Goal: Information Seeking & Learning: Check status

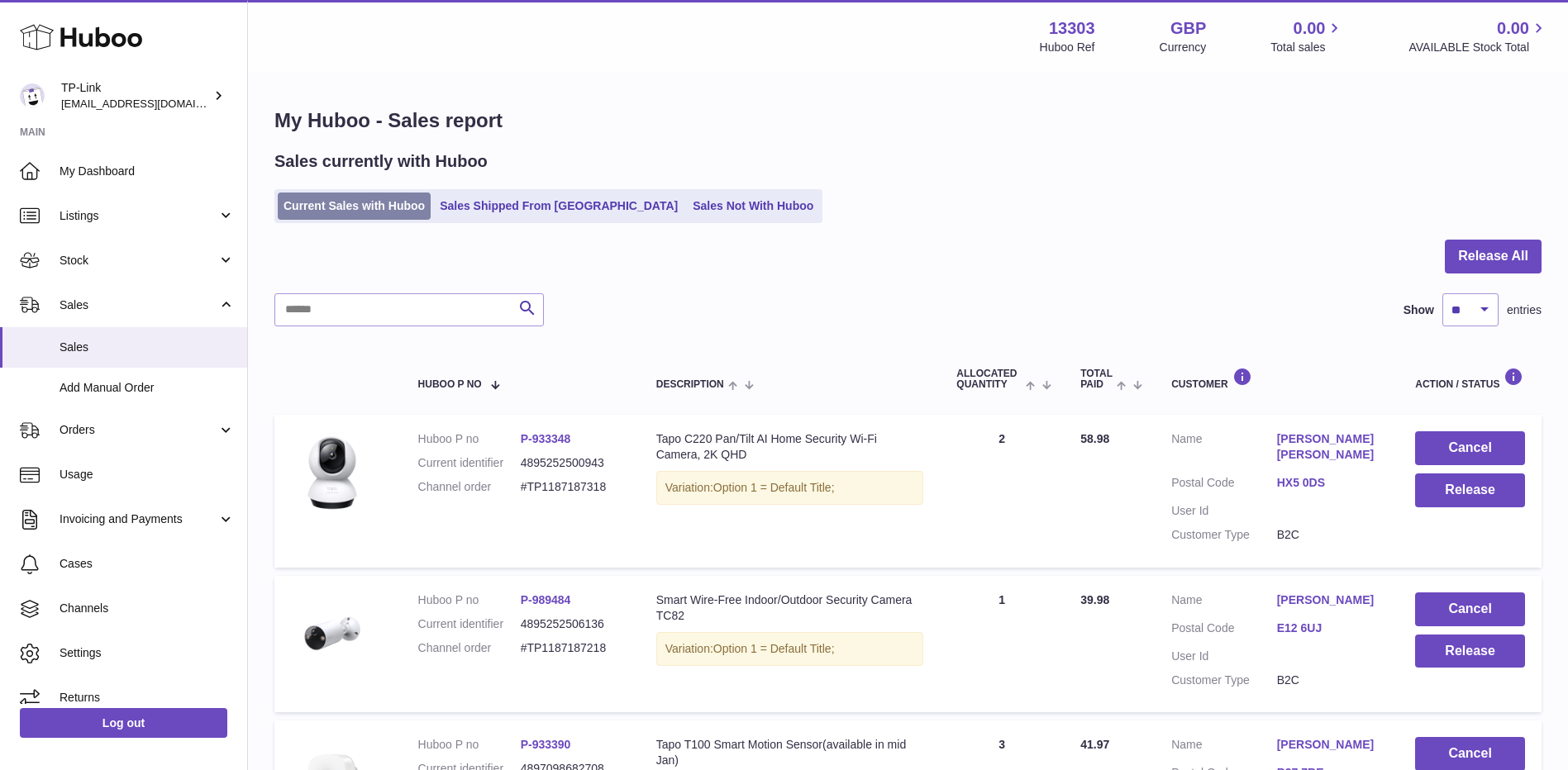
click at [395, 206] on link "Current Sales with Huboo" at bounding box center [354, 206] width 153 height 27
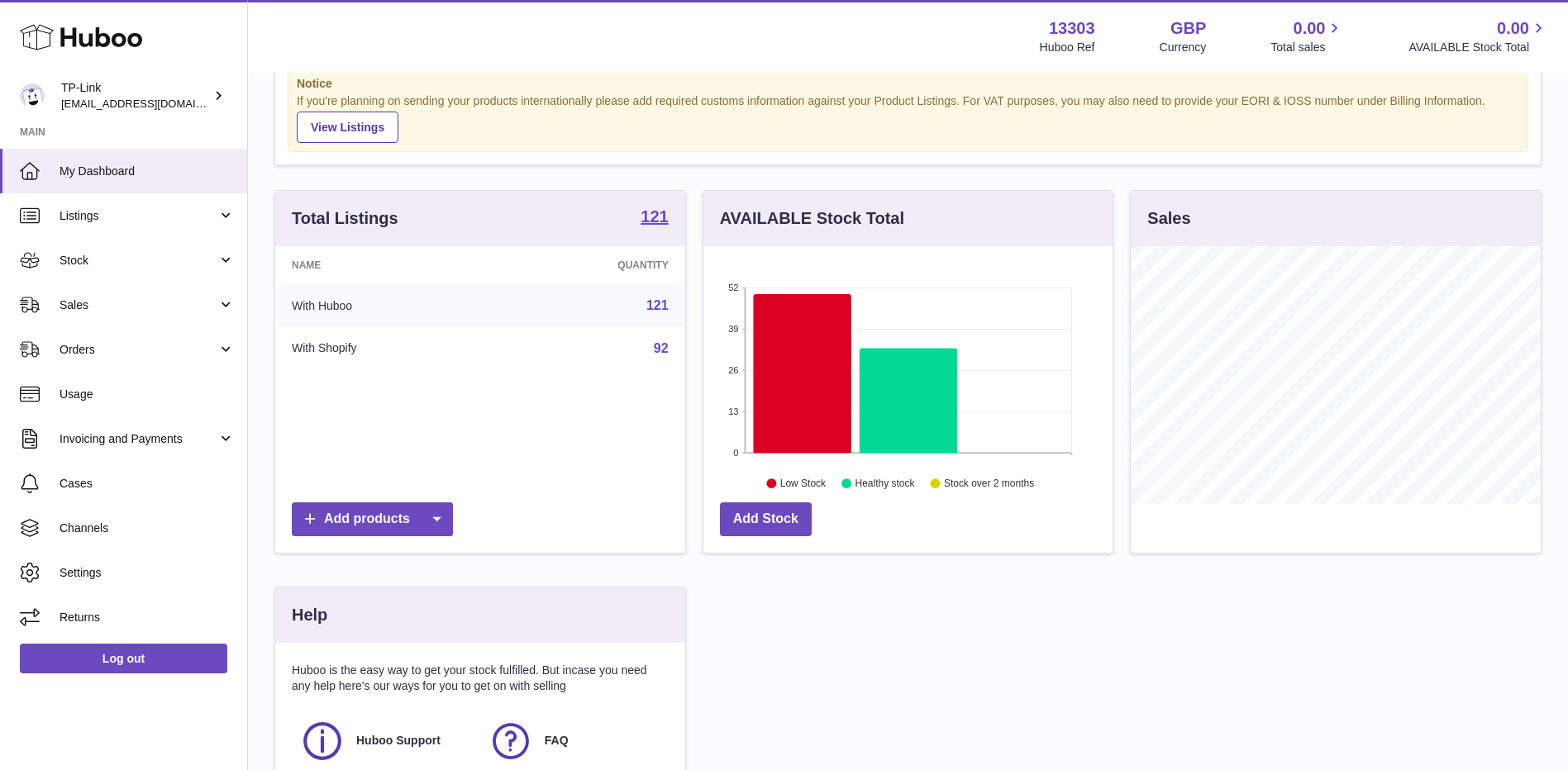
scroll to position [83, 0]
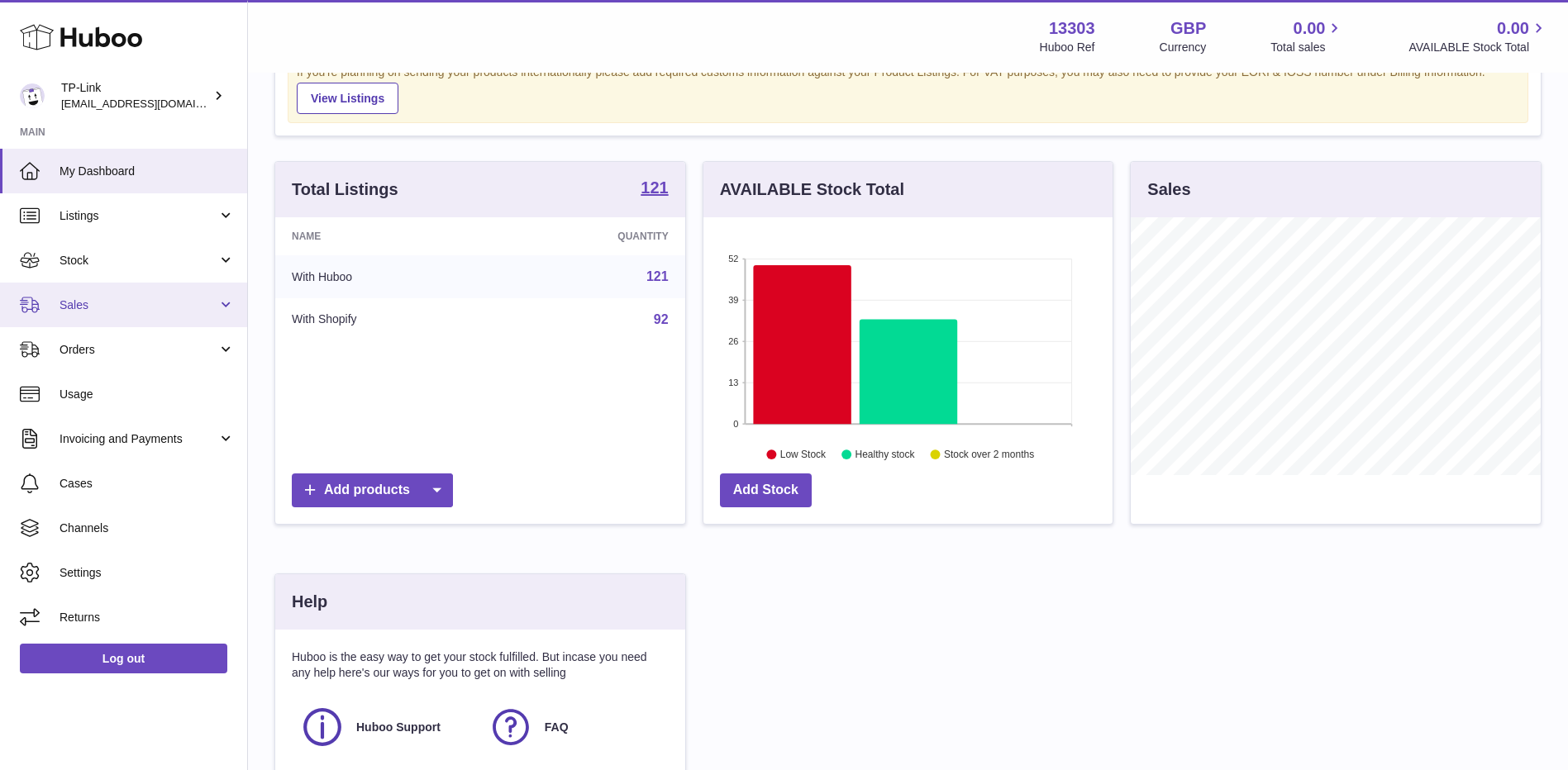
click at [181, 307] on span "Sales" at bounding box center [138, 305] width 158 height 16
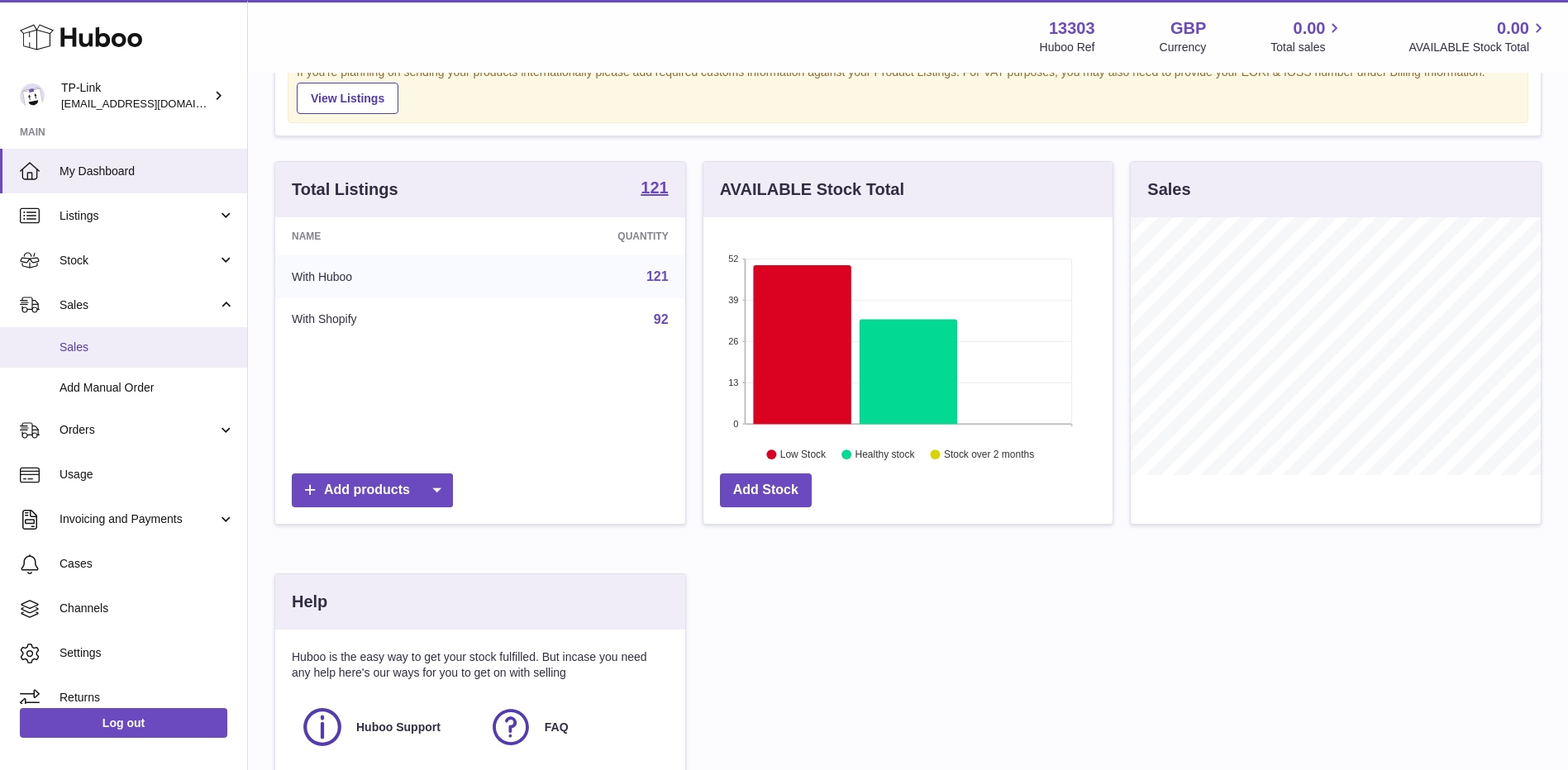
click at [86, 356] on link "Sales" at bounding box center [124, 347] width 247 height 41
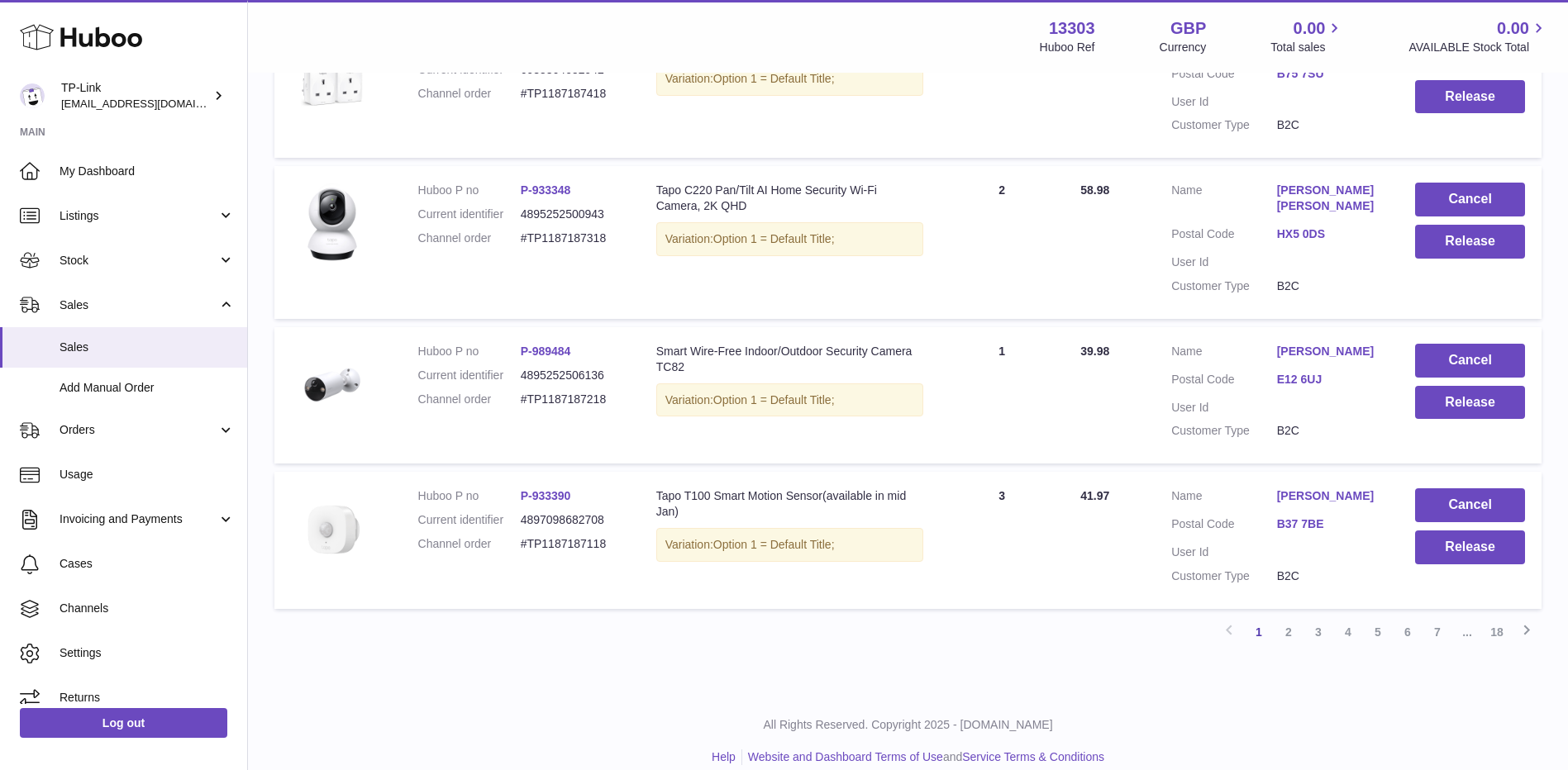
scroll to position [1268, 0]
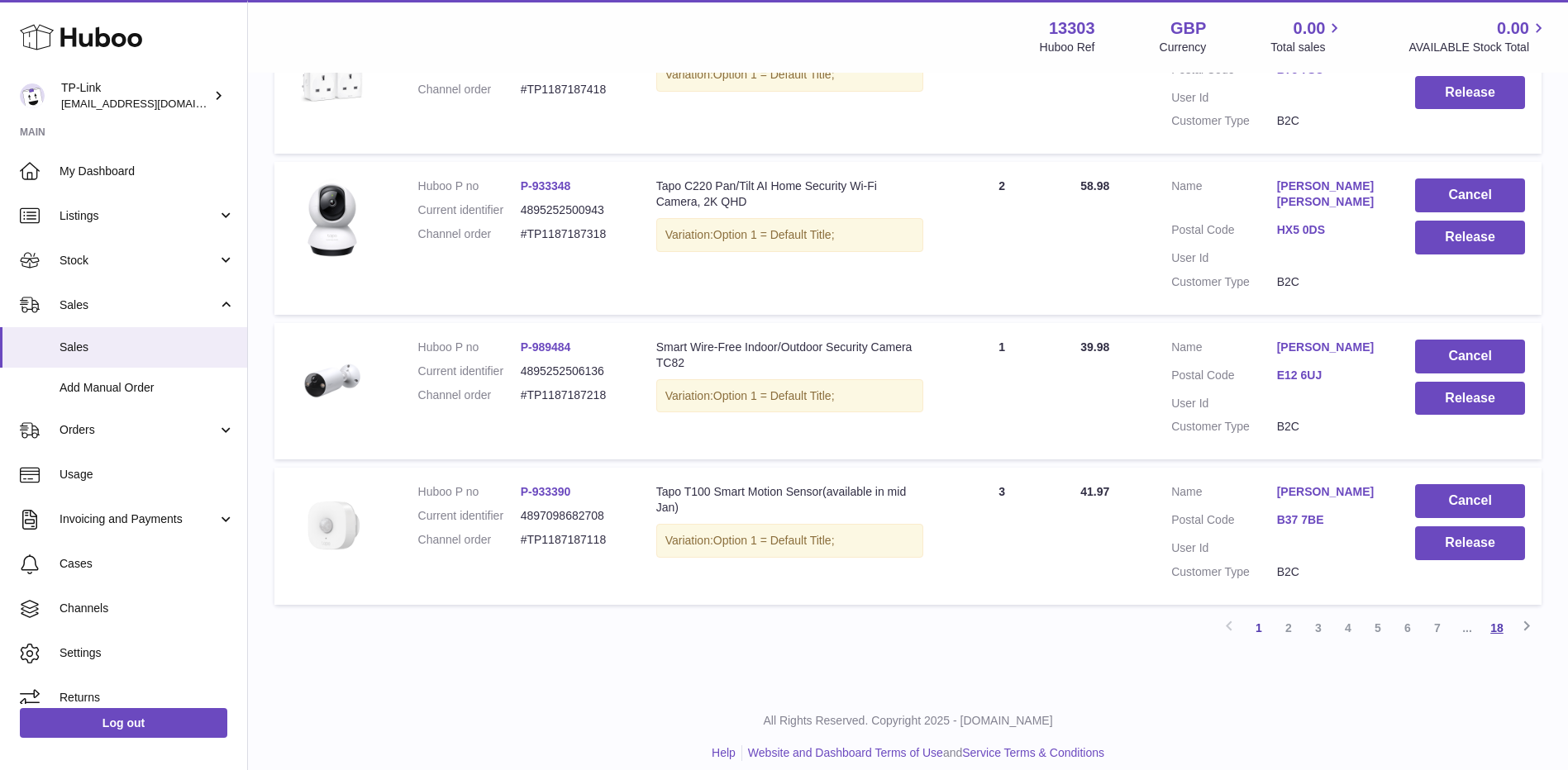
click at [1493, 616] on link "18" at bounding box center [1497, 628] width 30 height 30
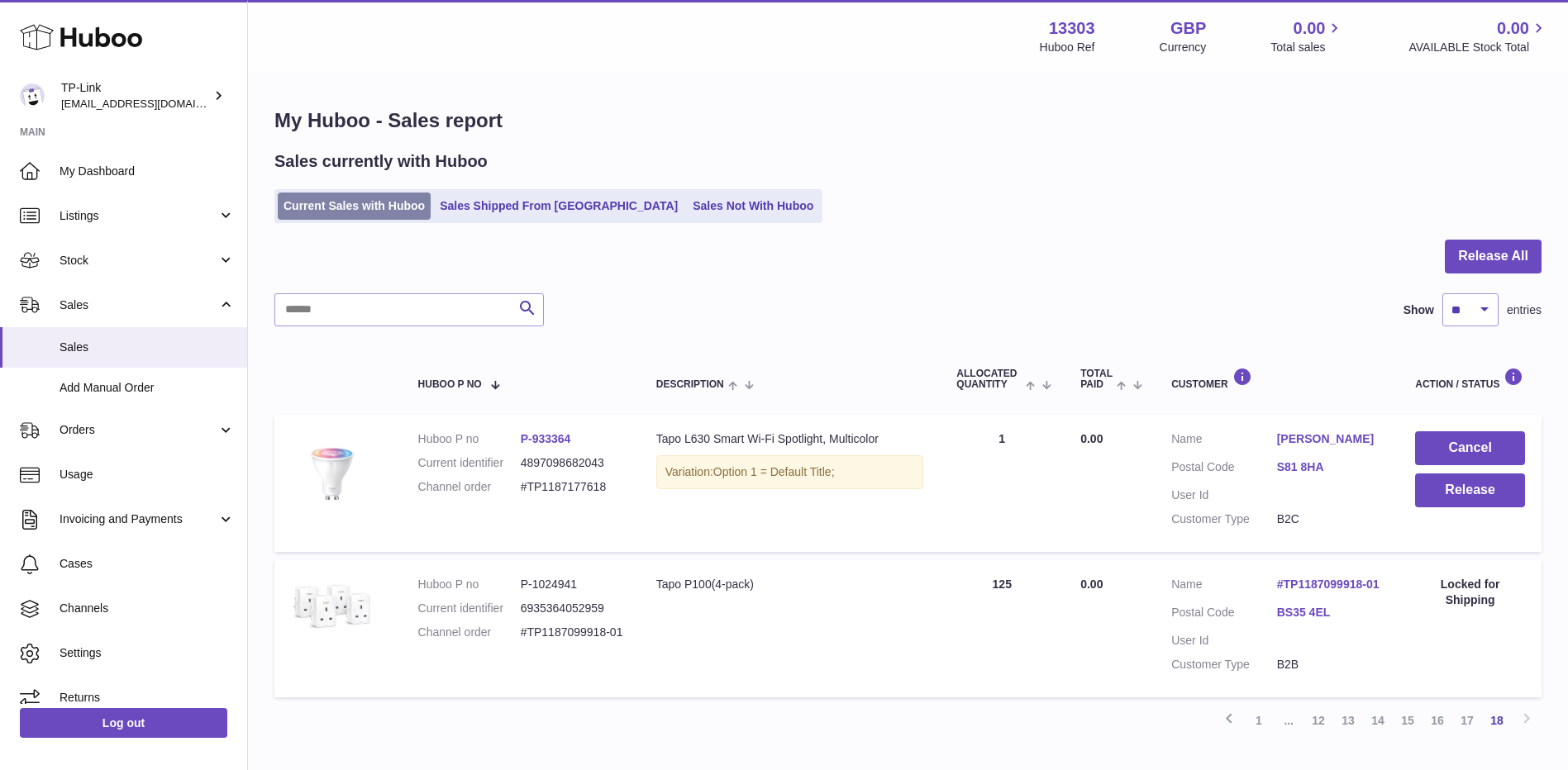
click at [337, 206] on link "Current Sales with Huboo" at bounding box center [354, 206] width 153 height 27
